Goal: Task Accomplishment & Management: Use online tool/utility

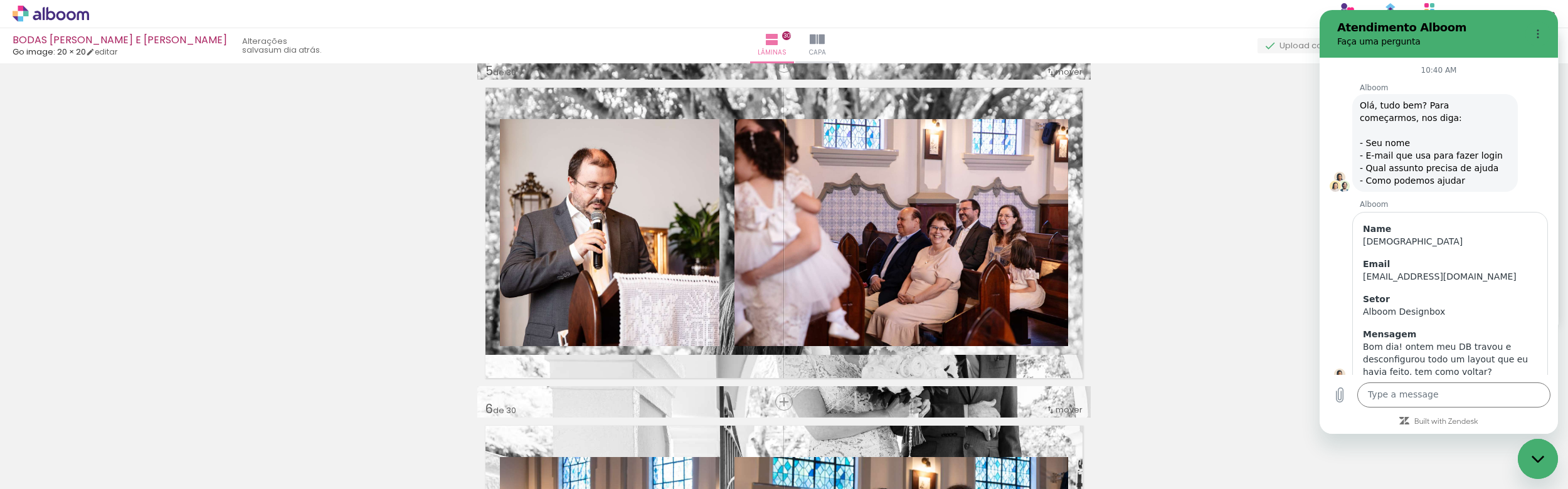
scroll to position [894, 0]
